Goal: Connect with others: Connect with others

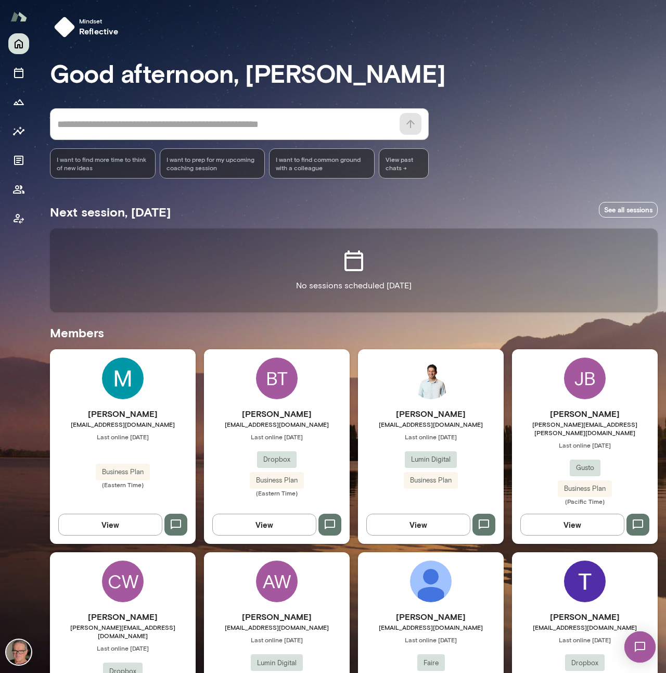
click at [423, 412] on h6 "[PERSON_NAME]" at bounding box center [431, 413] width 146 height 12
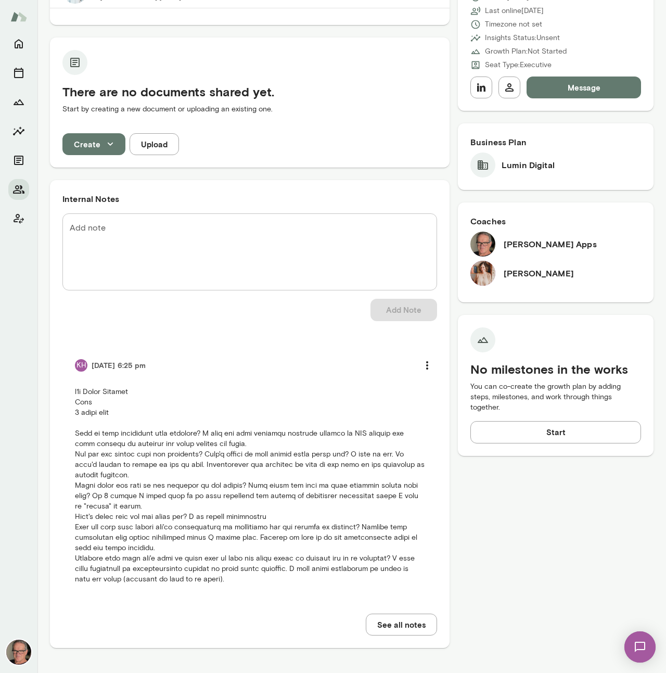
scroll to position [146, 0]
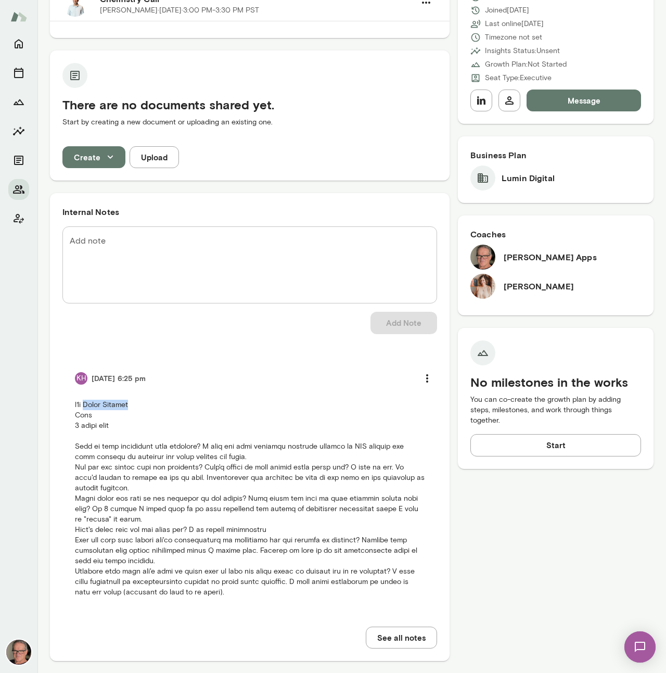
drag, startPoint x: 89, startPoint y: 404, endPoint x: 132, endPoint y: 402, distance: 42.2
click at [132, 402] on p at bounding box center [250, 499] width 350 height 198
copy p "Lumin Digital"
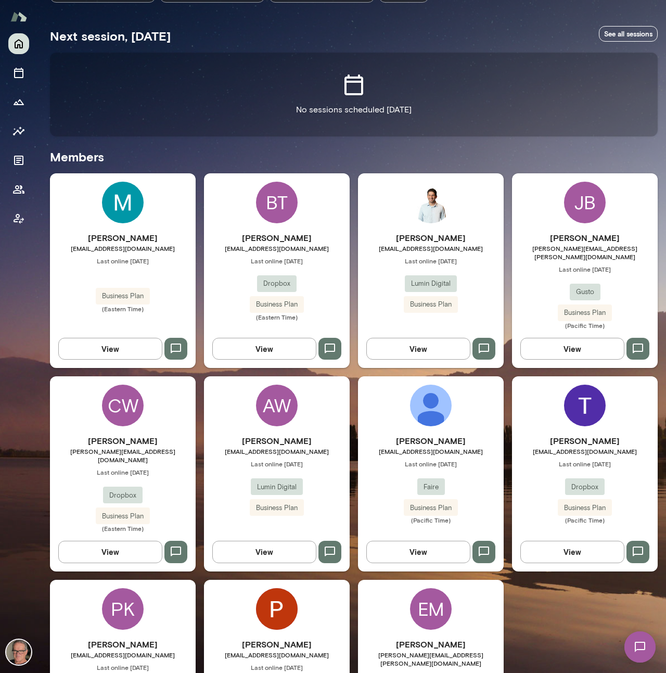
scroll to position [220, 0]
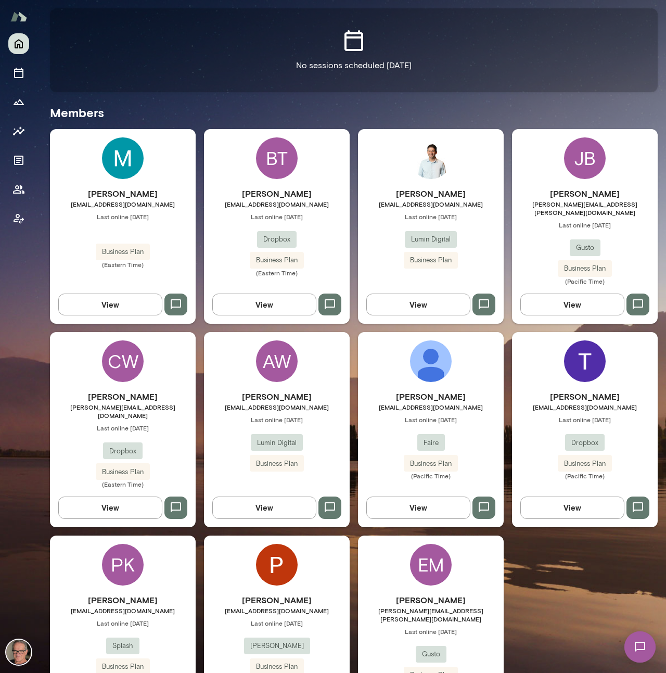
click at [287, 390] on h6 "[PERSON_NAME]" at bounding box center [277, 396] width 146 height 12
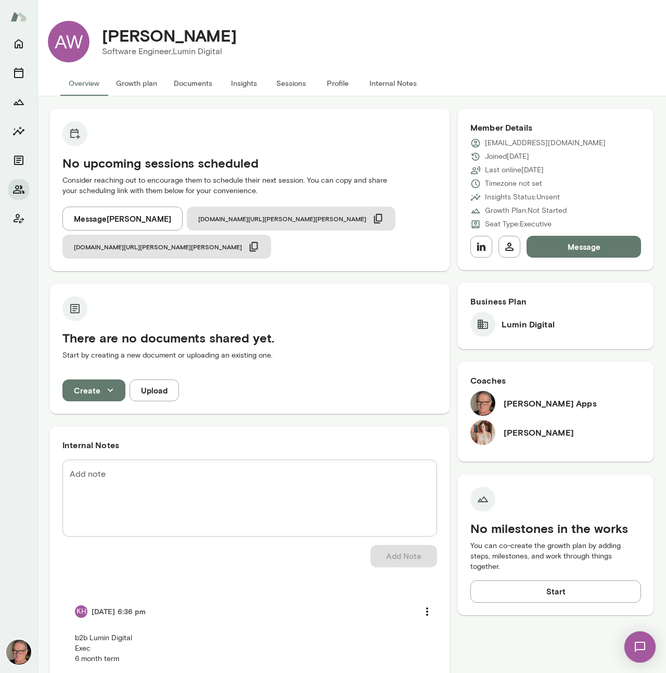
scroll to position [187, 0]
